Goal: Transaction & Acquisition: Purchase product/service

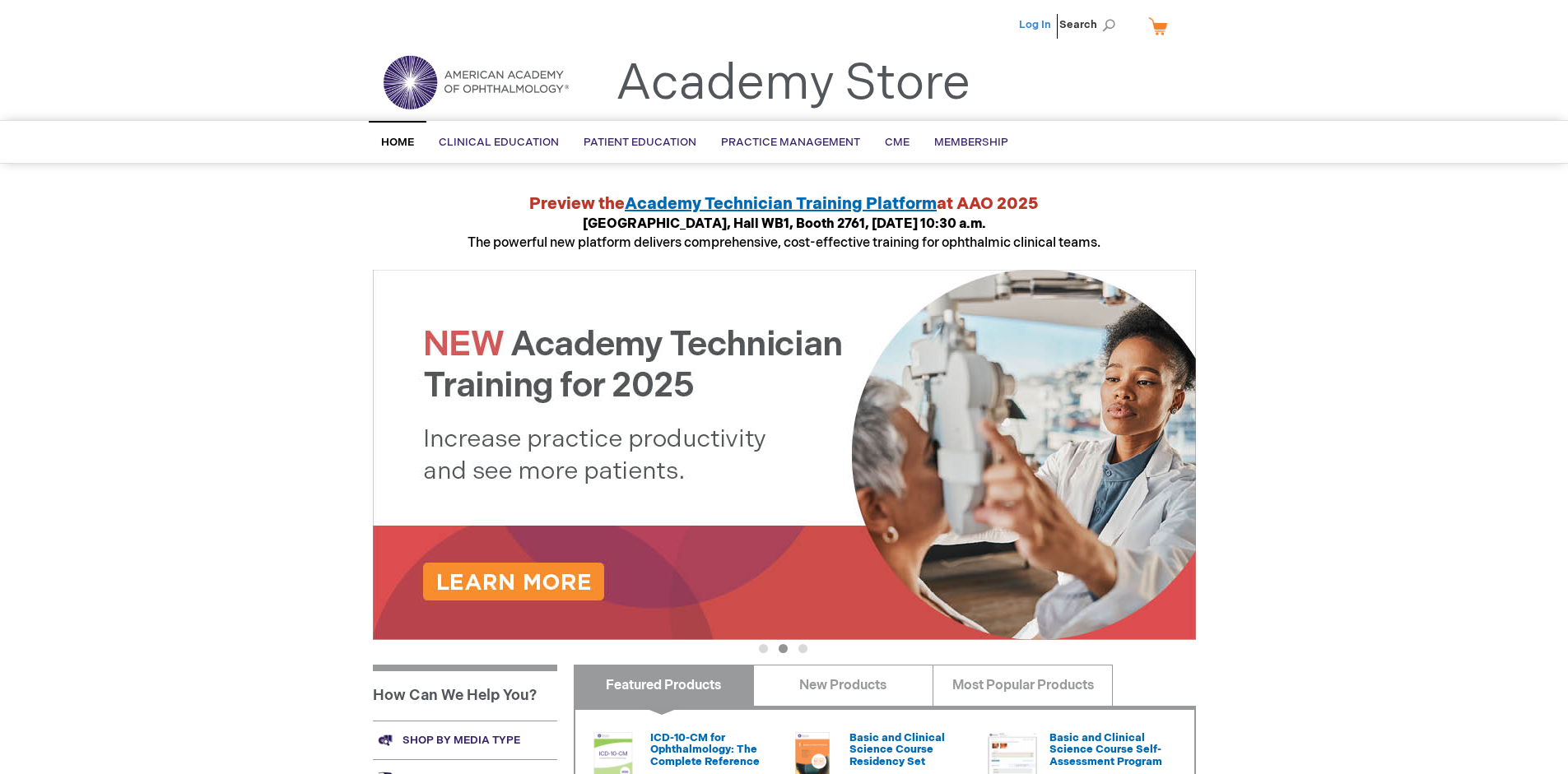
click at [1036, 25] on link "Log In" at bounding box center [1034, 25] width 32 height 13
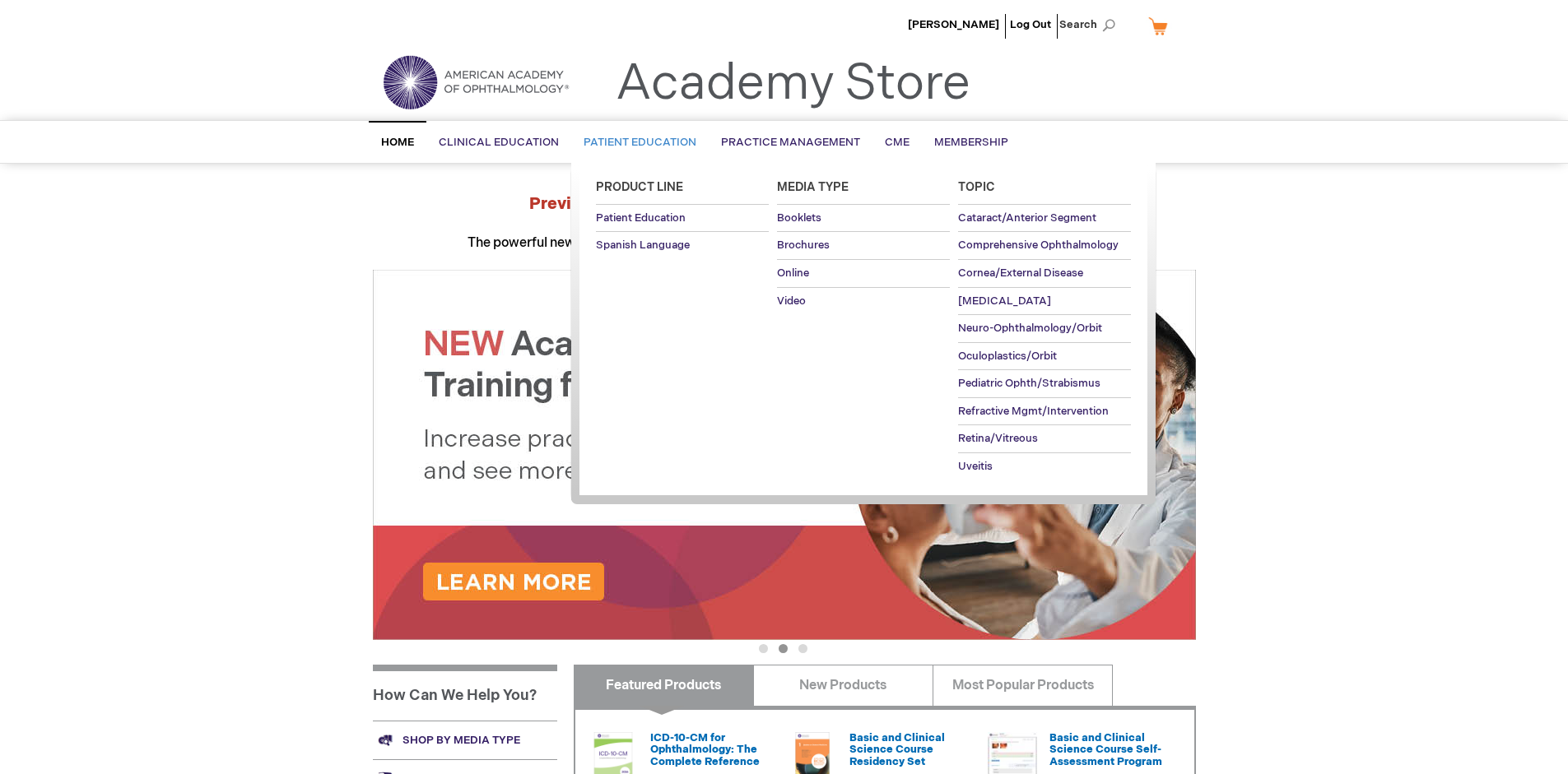
click at [635, 143] on span "Patient Education" at bounding box center [639, 143] width 112 height 13
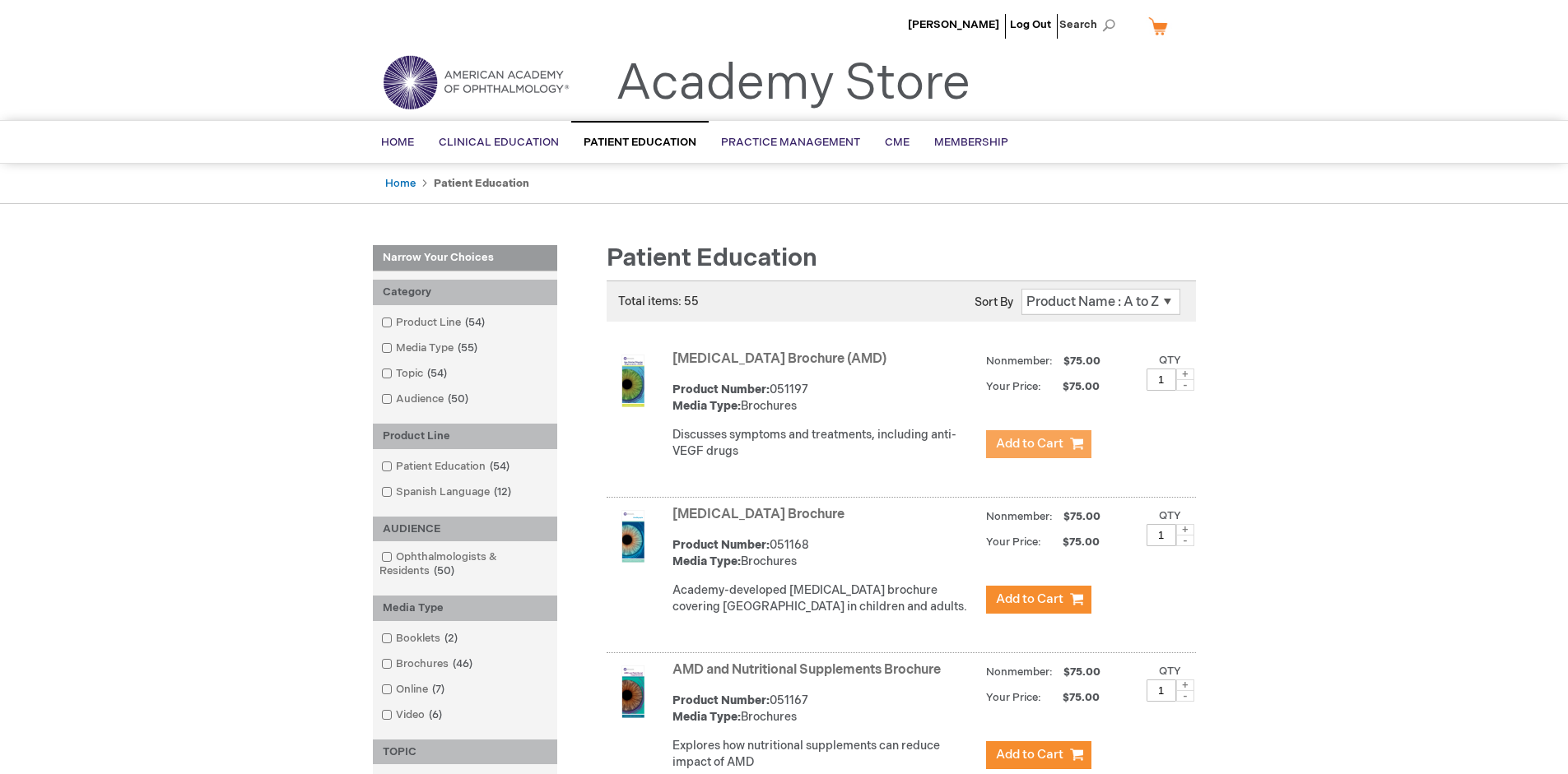
click at [1038, 444] on span "Add to Cart" at bounding box center [1030, 443] width 68 height 16
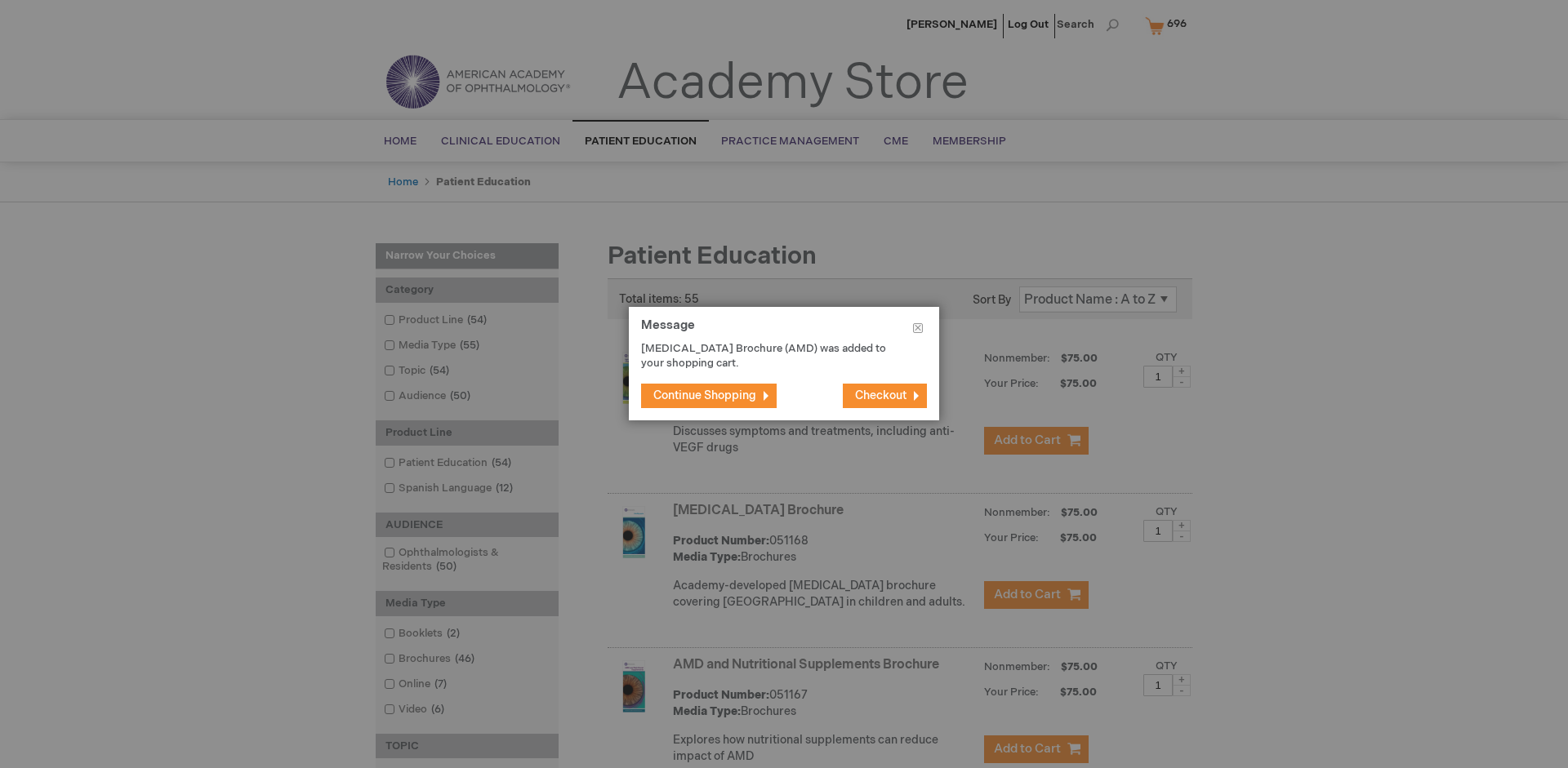
click at [705, 395] on span "Continue Shopping" at bounding box center [704, 395] width 102 height 14
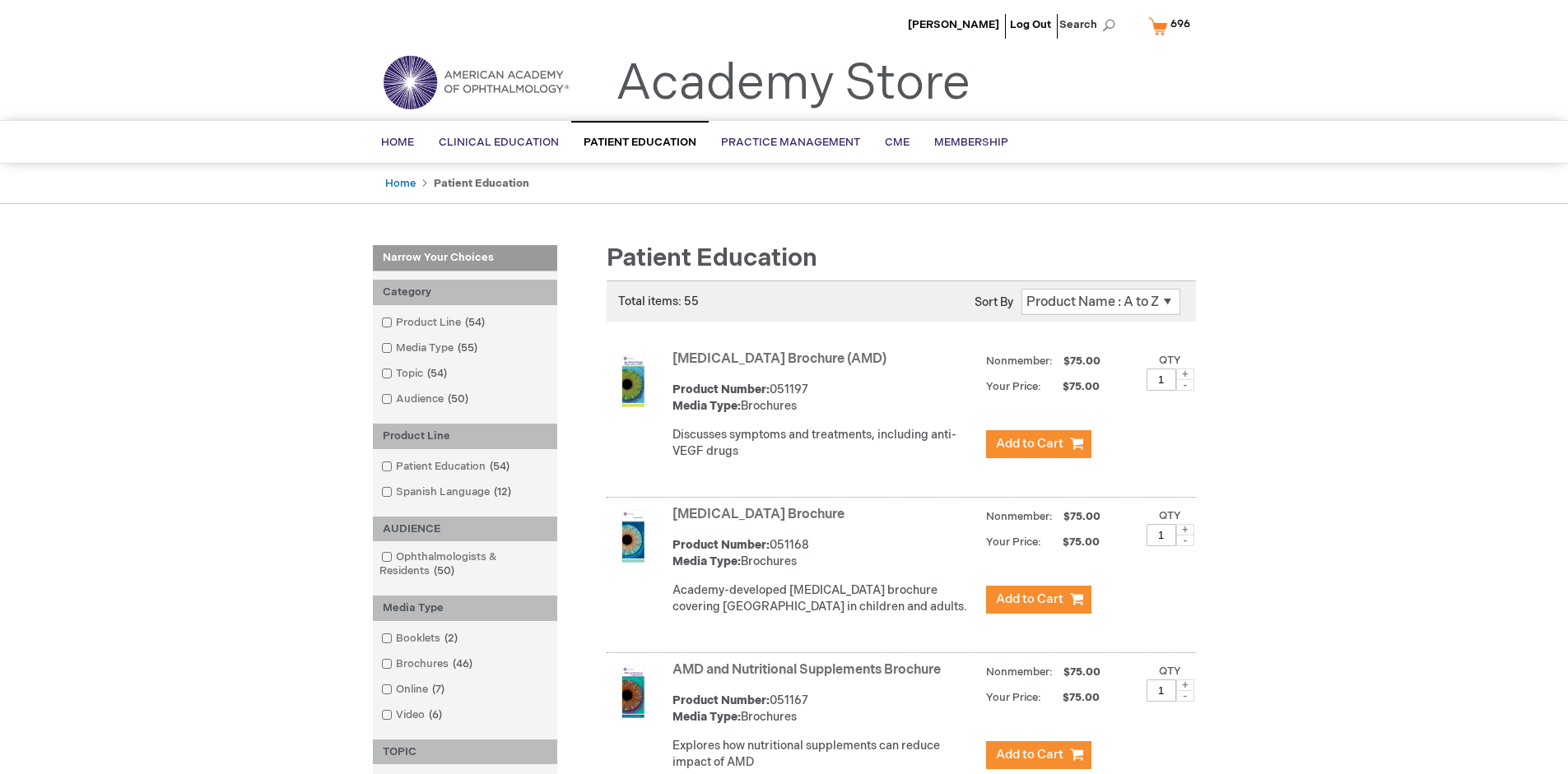
click at [810, 678] on link "AMD and Nutritional Supplements Brochure" at bounding box center [807, 670] width 269 height 16
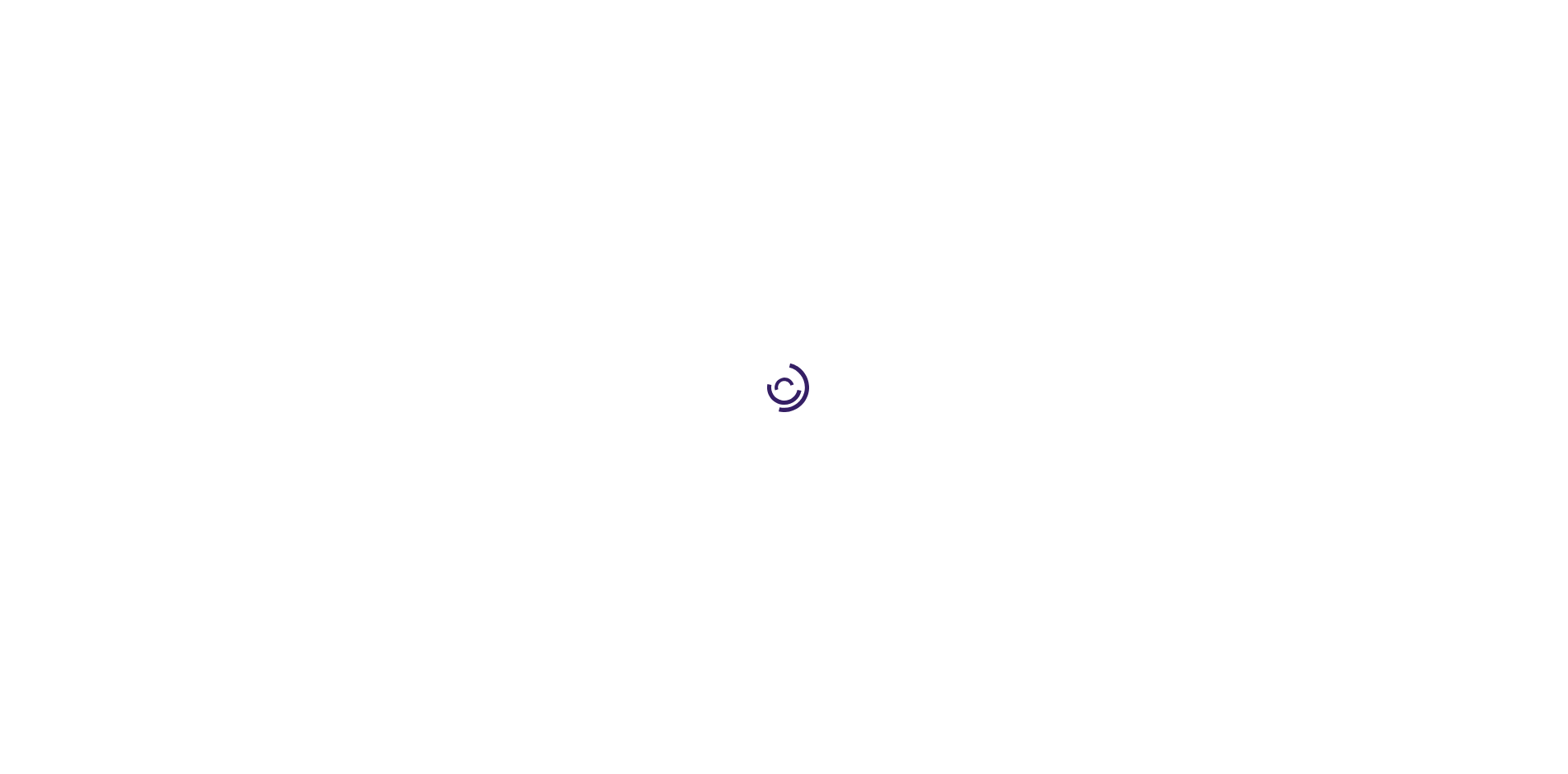
type input "1"
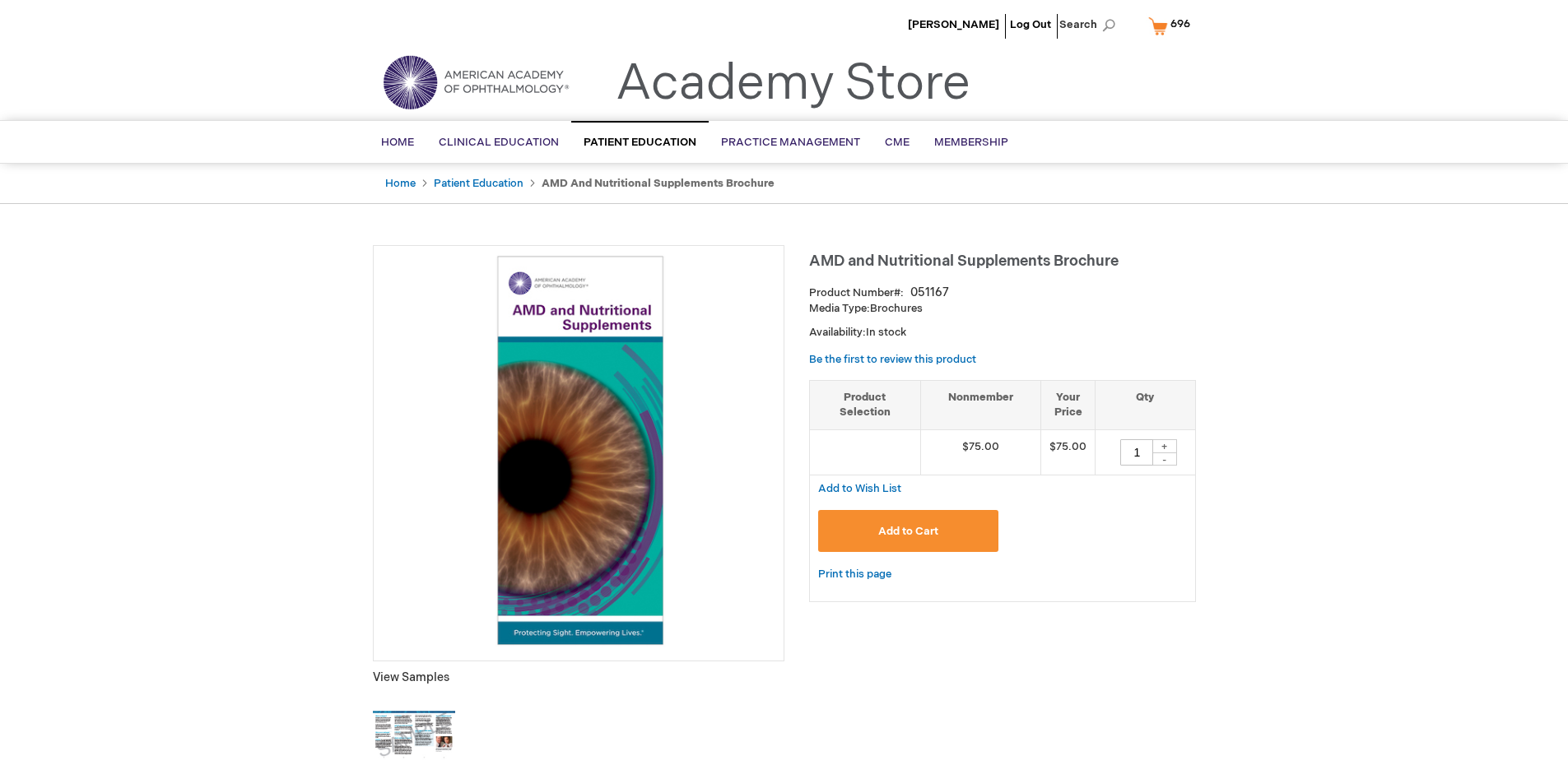
click at [907, 531] on span "Add to Cart" at bounding box center [908, 532] width 60 height 13
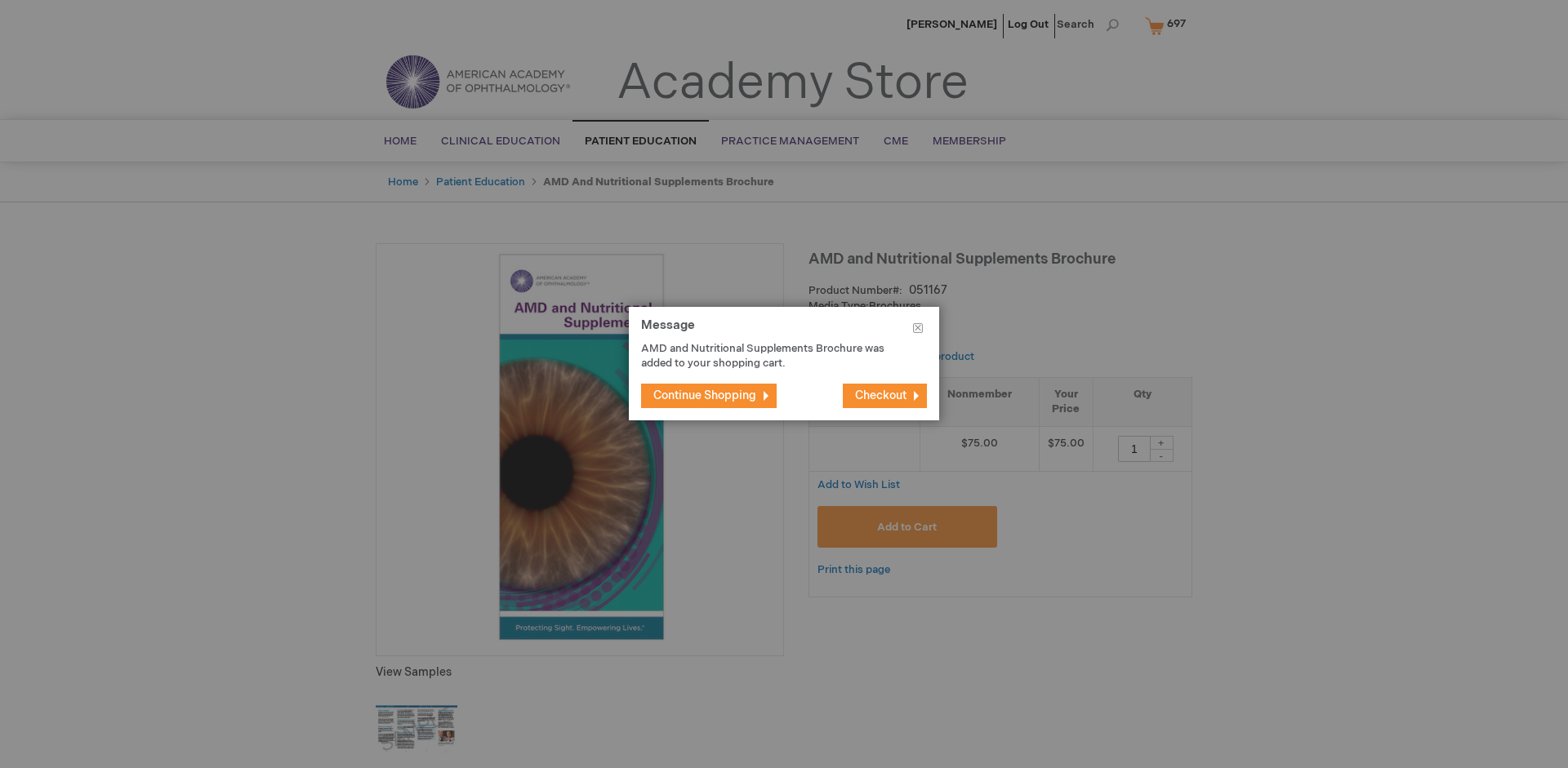
click at [705, 395] on span "Continue Shopping" at bounding box center [704, 395] width 102 height 14
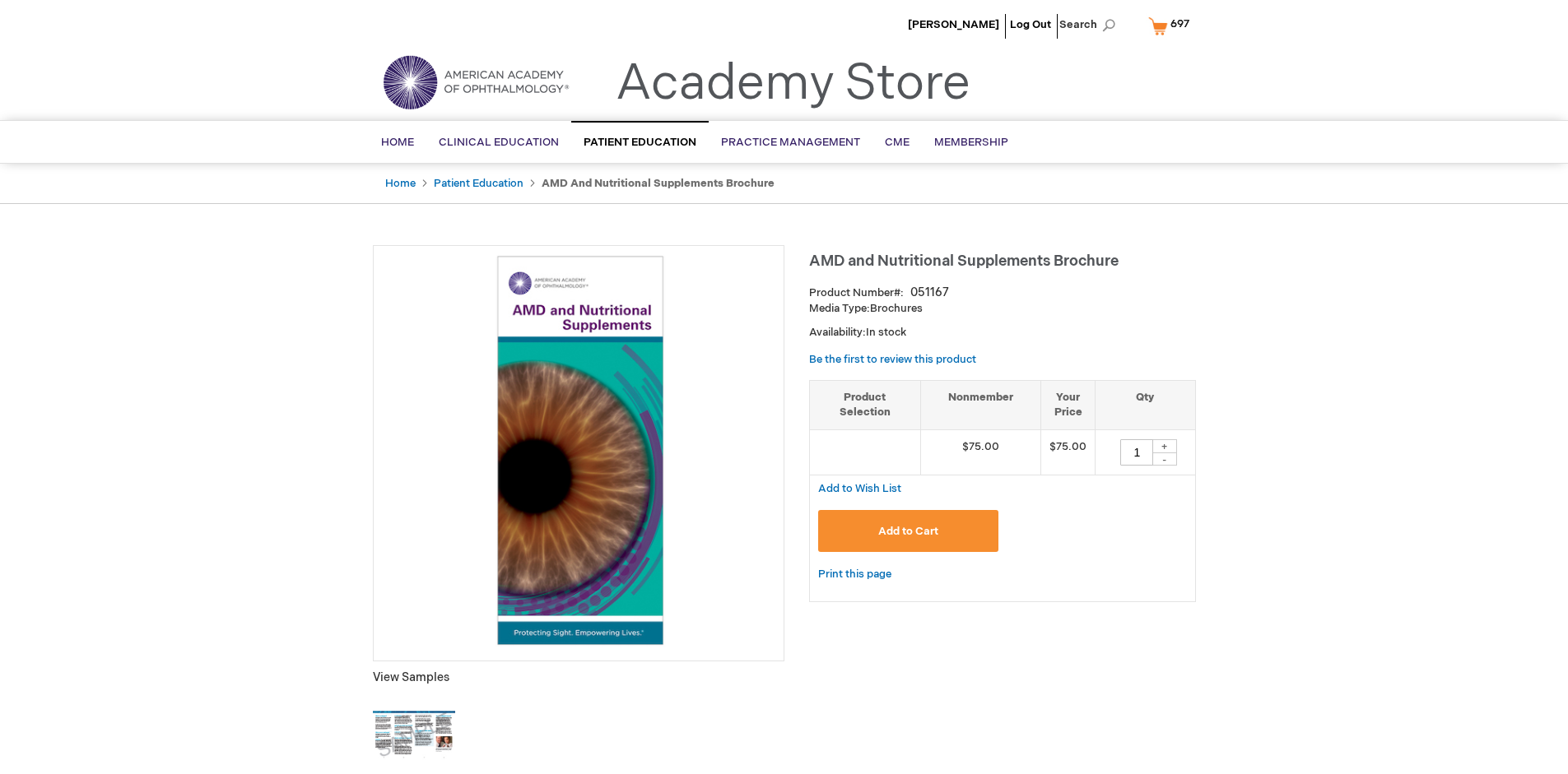
click at [1171, 26] on span "697" at bounding box center [1180, 24] width 19 height 13
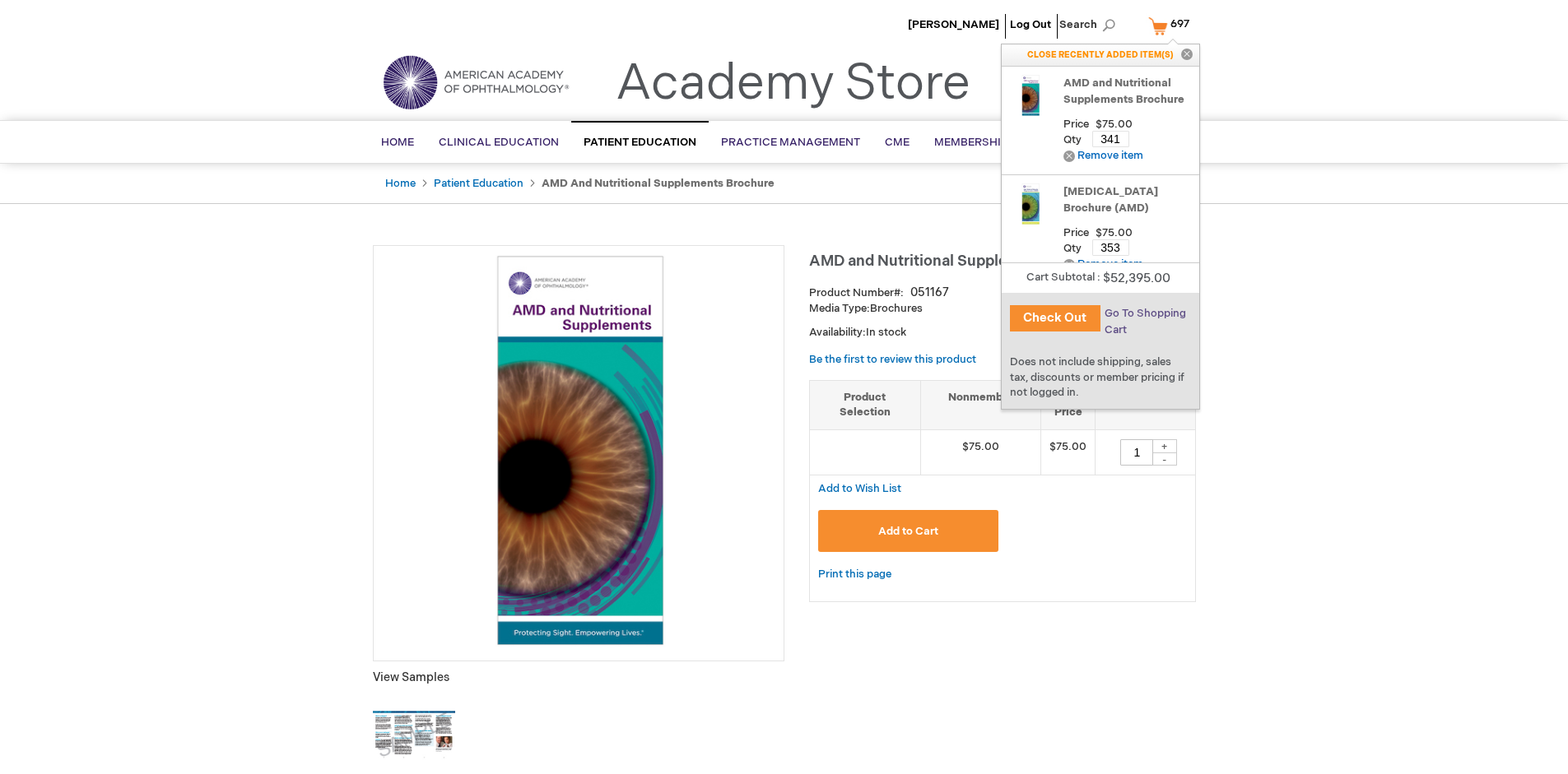
click at [1144, 313] on span "Go To Shopping Cart" at bounding box center [1145, 322] width 81 height 29
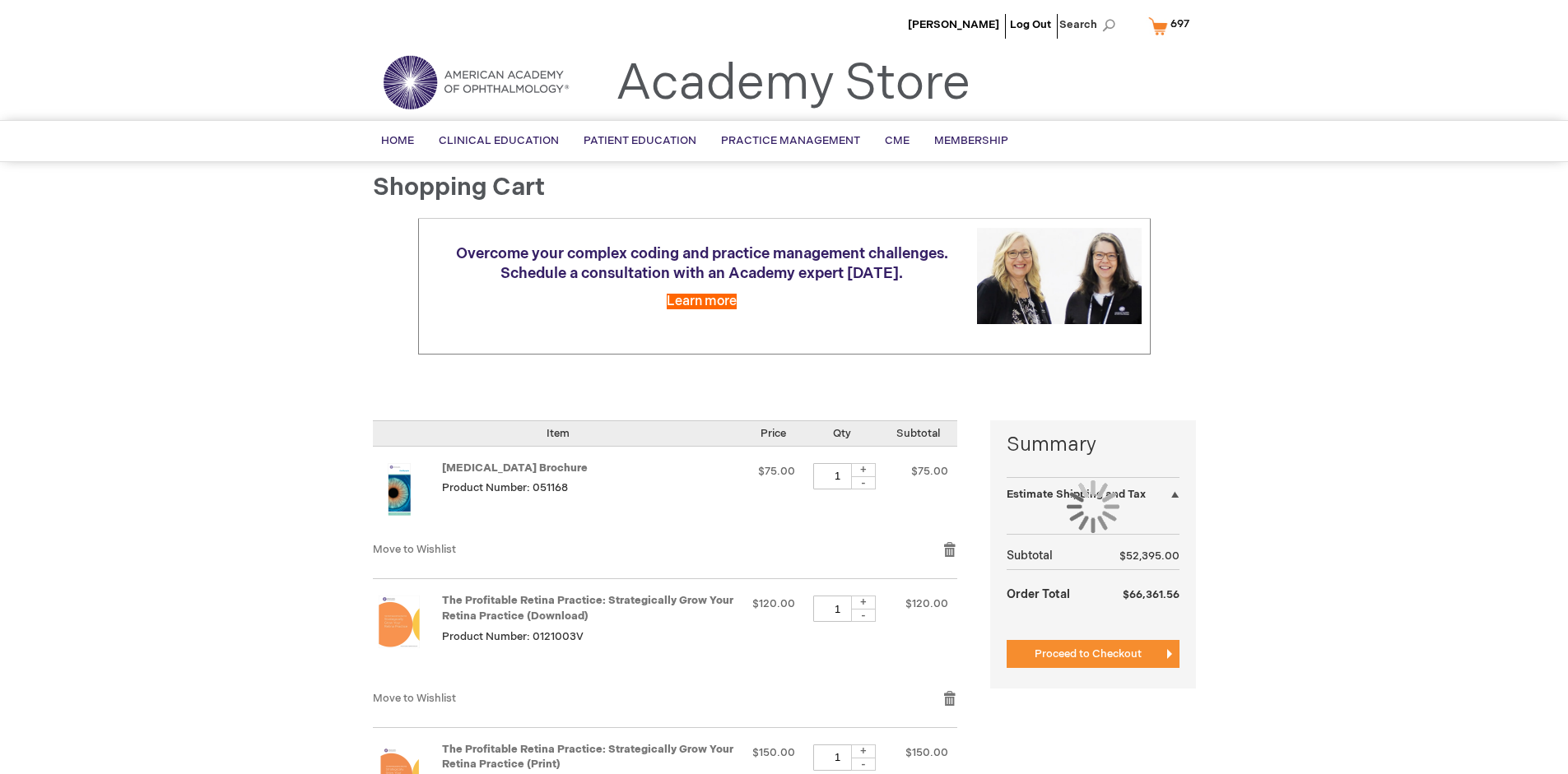
select select "US"
select select "41"
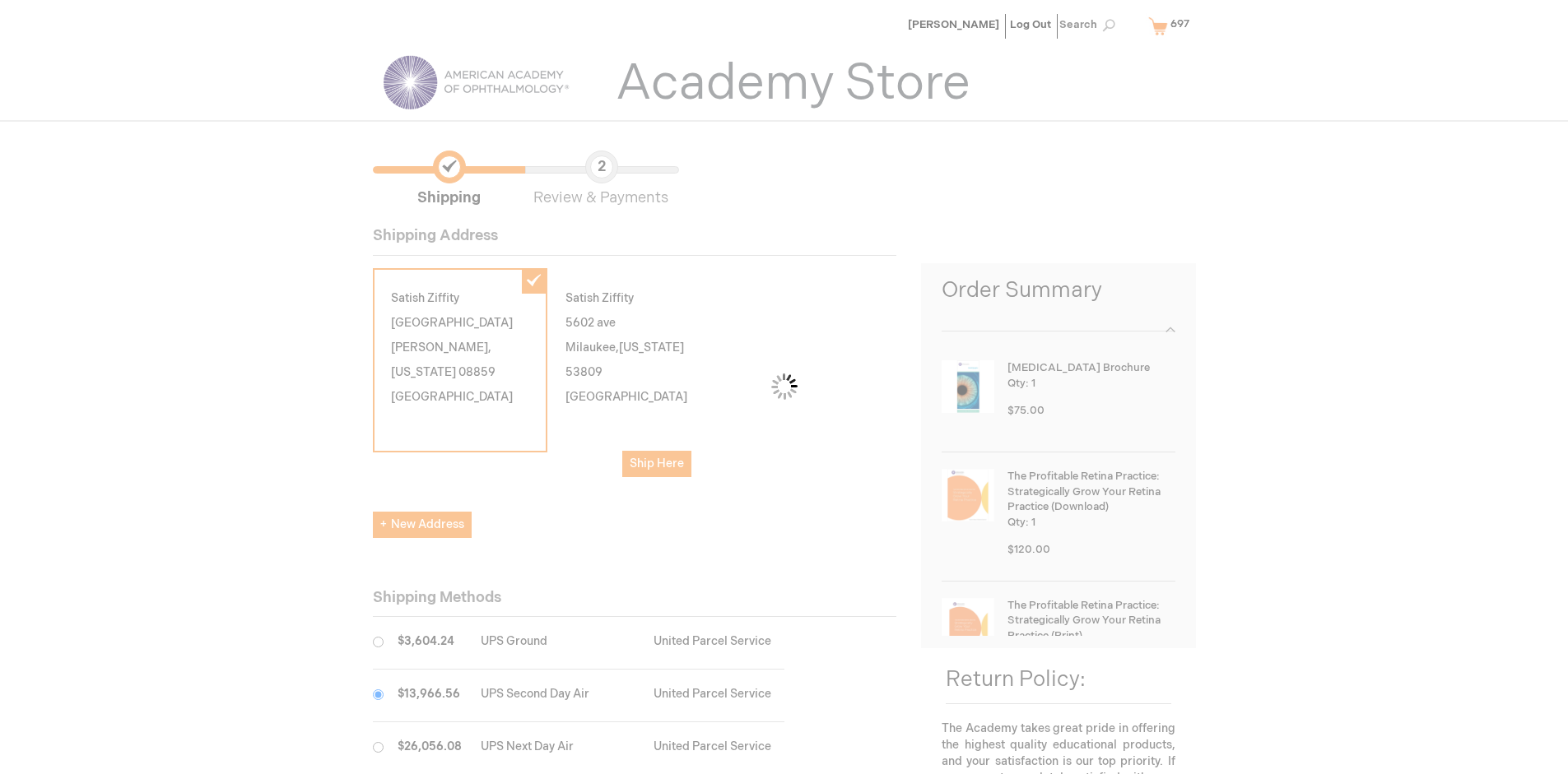
scroll to position [82, 0]
